Goal: Check status: Check status

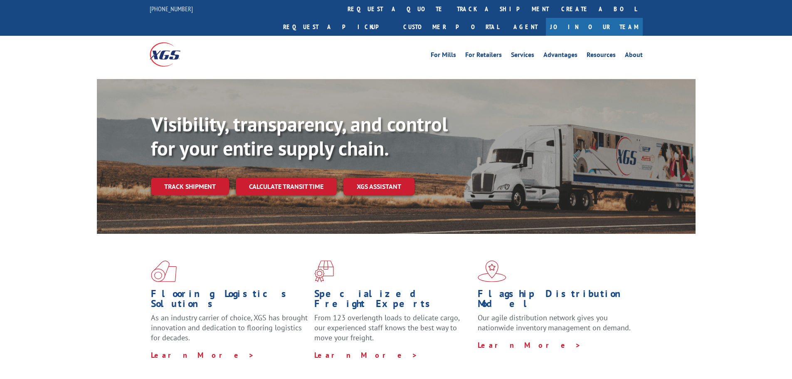
click at [451, 12] on link "track a shipment" at bounding box center [503, 9] width 104 height 18
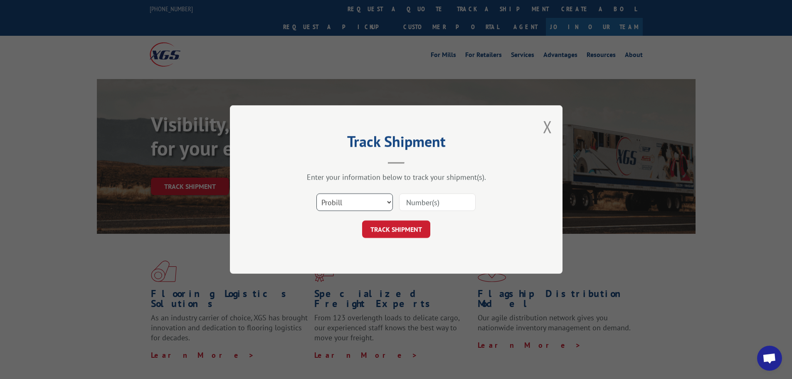
click at [352, 205] on select "Select category... Probill BOL PO" at bounding box center [354, 201] width 76 height 17
select select "po"
click at [316, 193] on select "Select category... Probill BOL PO" at bounding box center [354, 201] width 76 height 17
click at [424, 210] on input at bounding box center [437, 201] width 76 height 17
paste input "18511299"
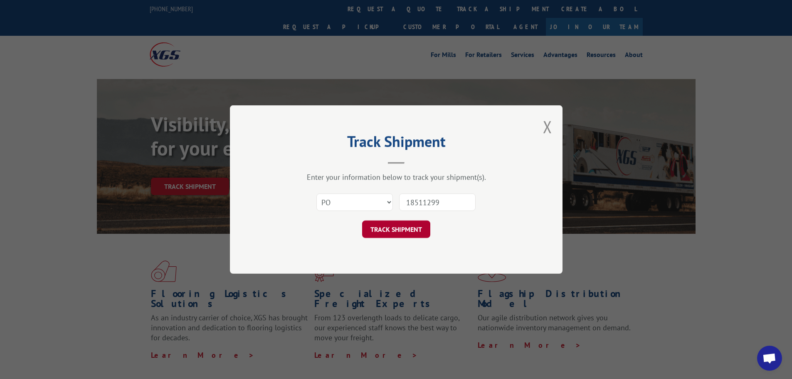
type input "18511299"
click at [403, 231] on button "TRACK SHIPMENT" at bounding box center [396, 228] width 68 height 17
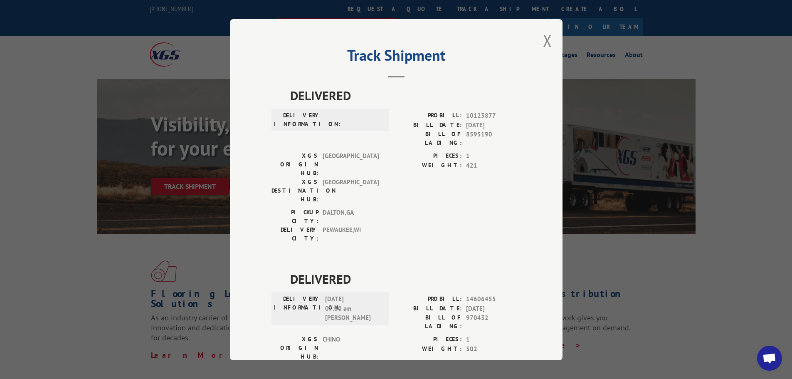
click at [546, 43] on button "Close modal" at bounding box center [547, 41] width 9 height 22
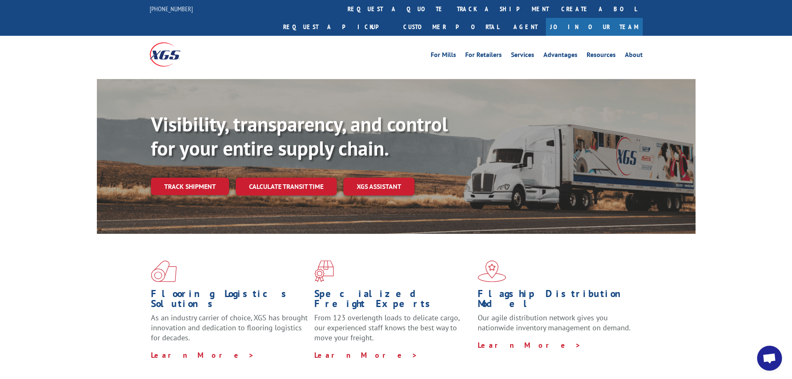
click at [451, 10] on link "track a shipment" at bounding box center [503, 9] width 104 height 18
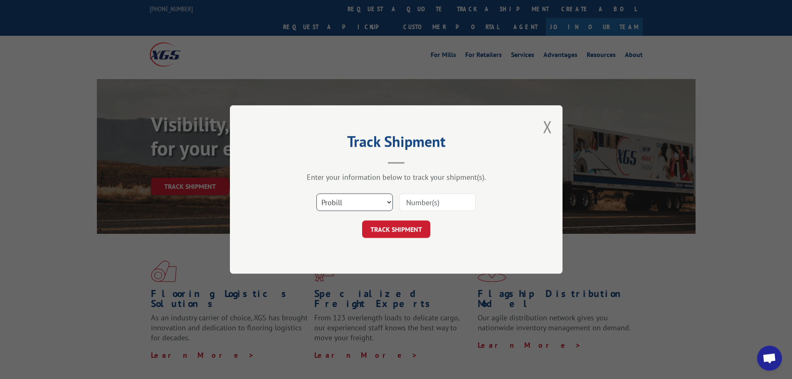
click at [362, 205] on select "Select category... Probill BOL PO" at bounding box center [354, 201] width 76 height 17
select select "po"
click at [316, 193] on select "Select category... Probill BOL PO" at bounding box center [354, 201] width 76 height 17
click at [419, 204] on input at bounding box center [437, 201] width 76 height 17
paste input "38549580"
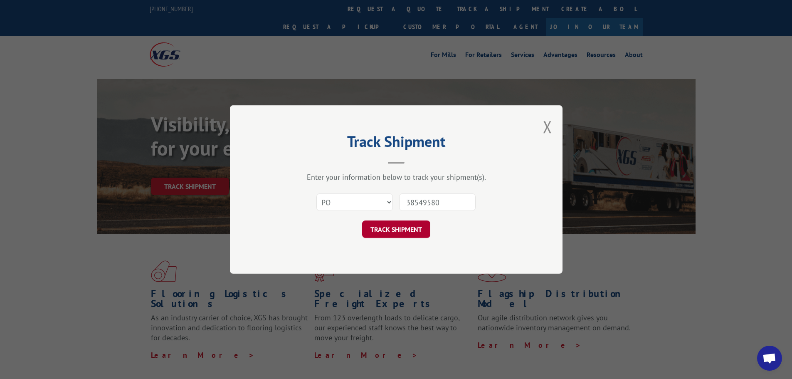
type input "38549580"
click at [386, 227] on button "TRACK SHIPMENT" at bounding box center [396, 228] width 68 height 17
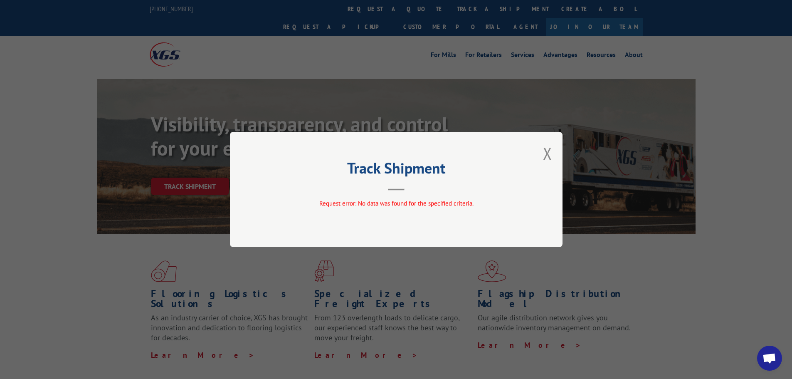
click at [540, 150] on div "Track Shipment Request error: No data was found for the specified criteria." at bounding box center [396, 189] width 333 height 115
click at [550, 155] on button "Close modal" at bounding box center [547, 153] width 9 height 22
